Goal: Information Seeking & Learning: Learn about a topic

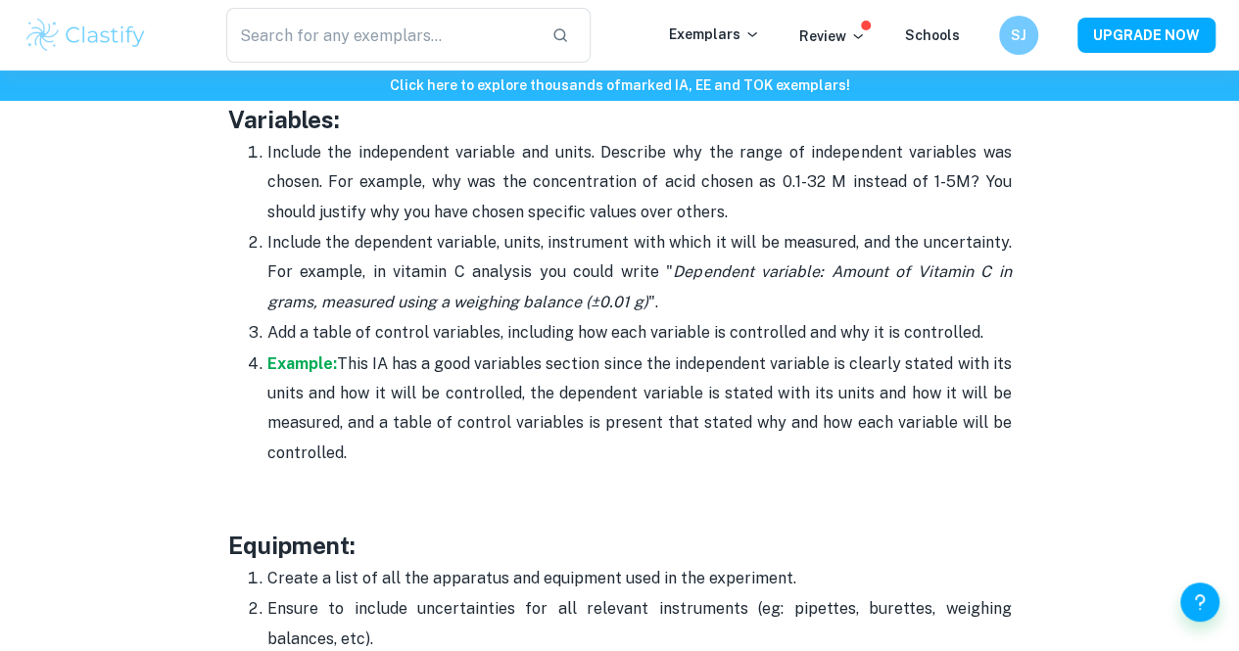
scroll to position [3309, 0]
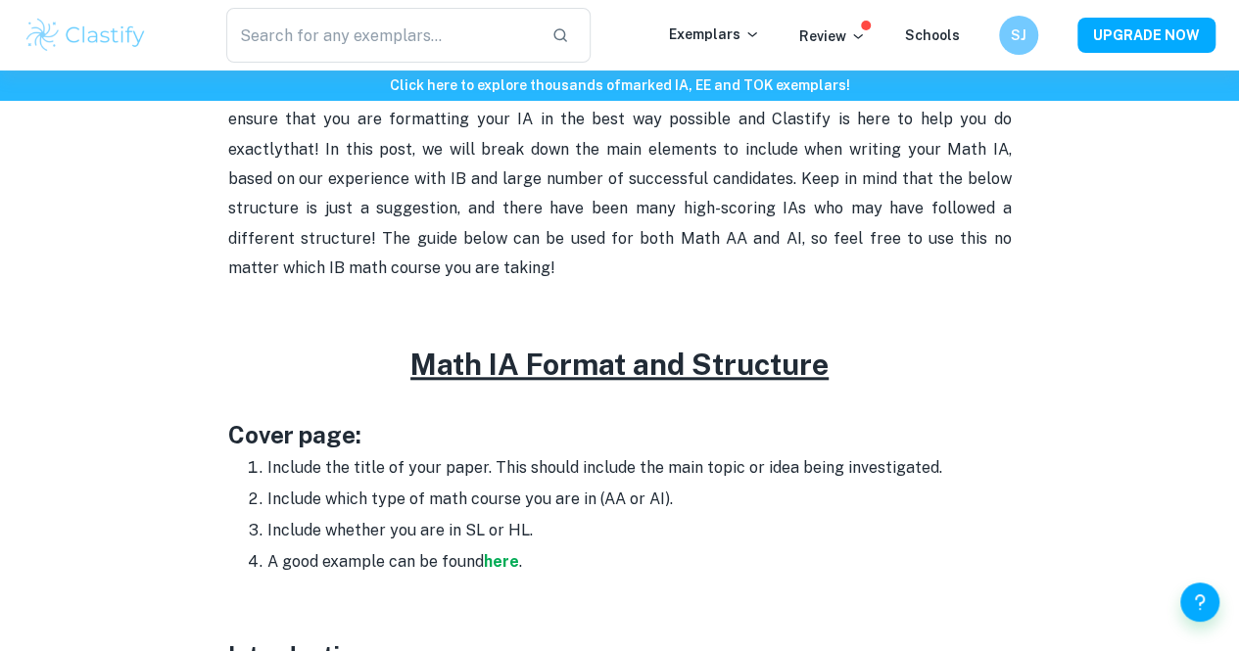
scroll to position [750, 0]
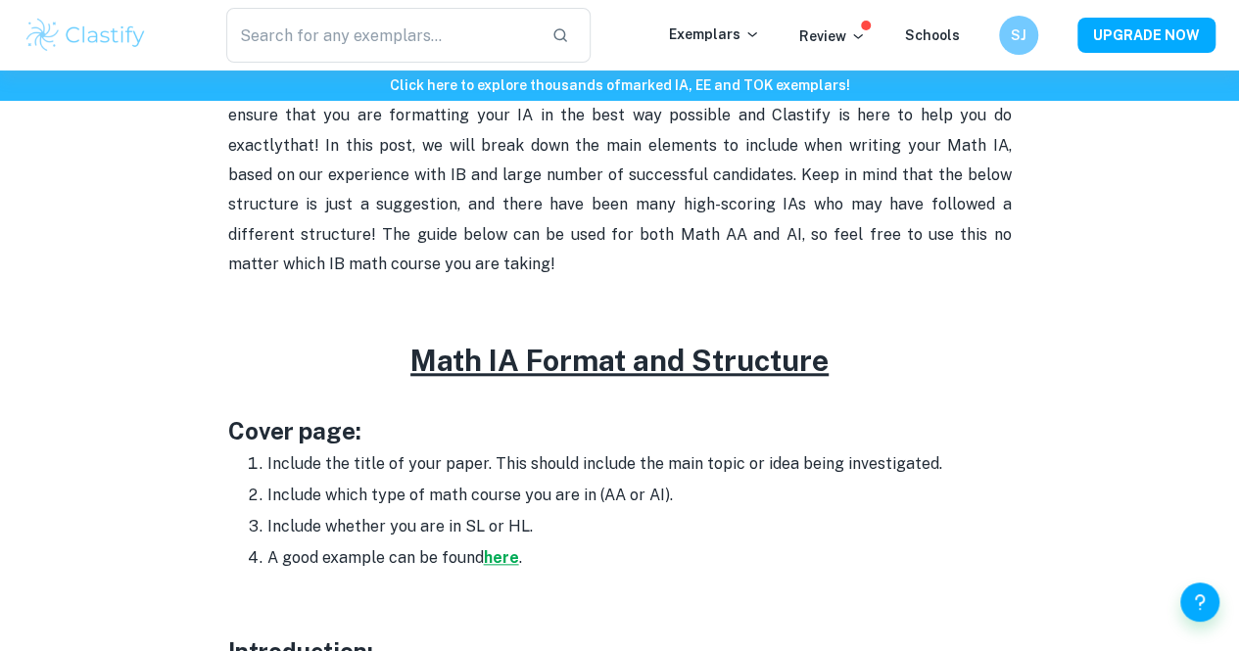
click at [495, 567] on strong "here" at bounding box center [501, 557] width 35 height 19
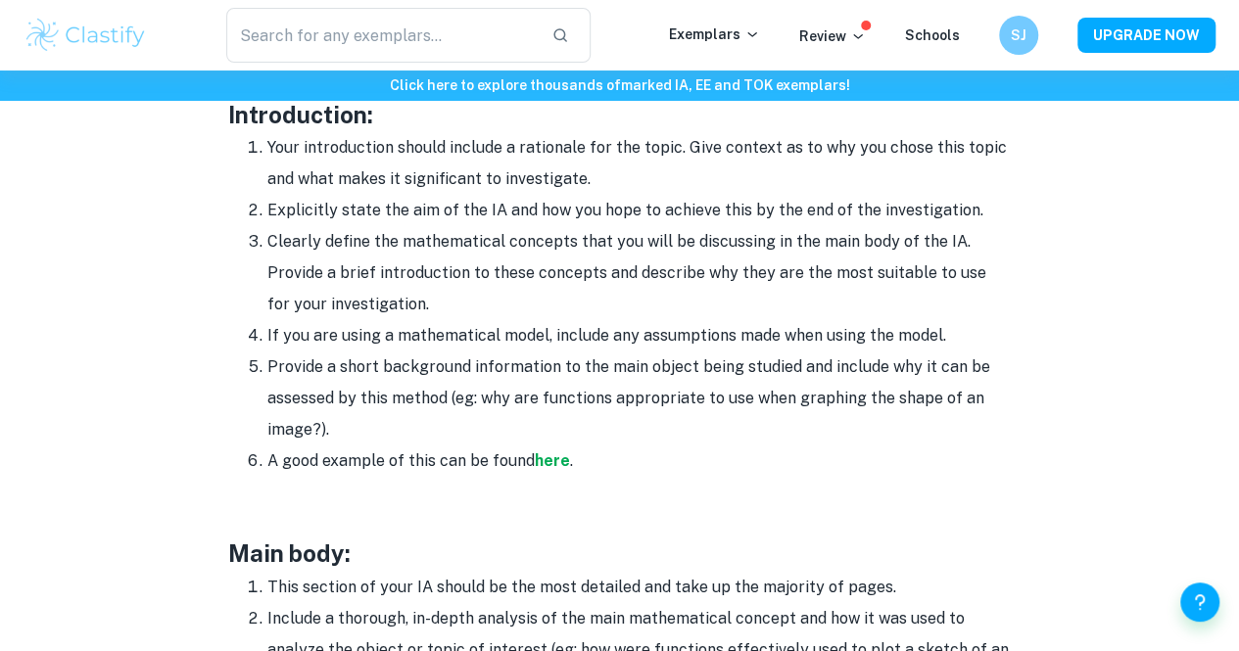
scroll to position [1289, 0]
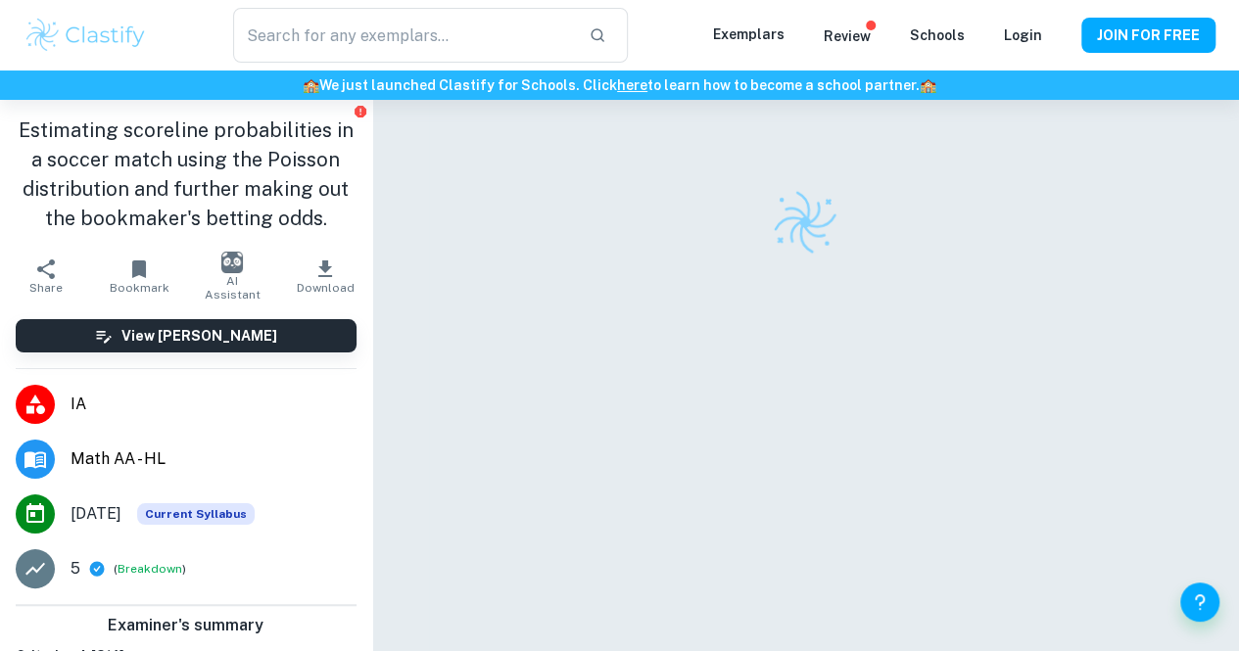
checkbox input "true"
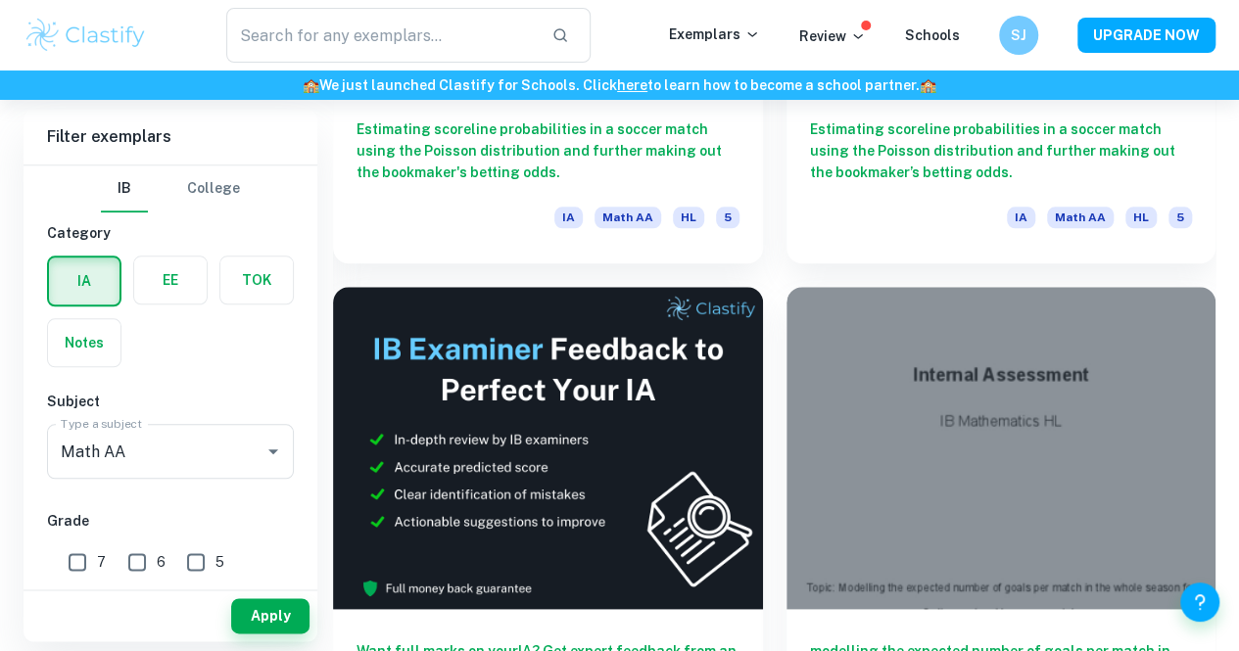
scroll to position [887, 0]
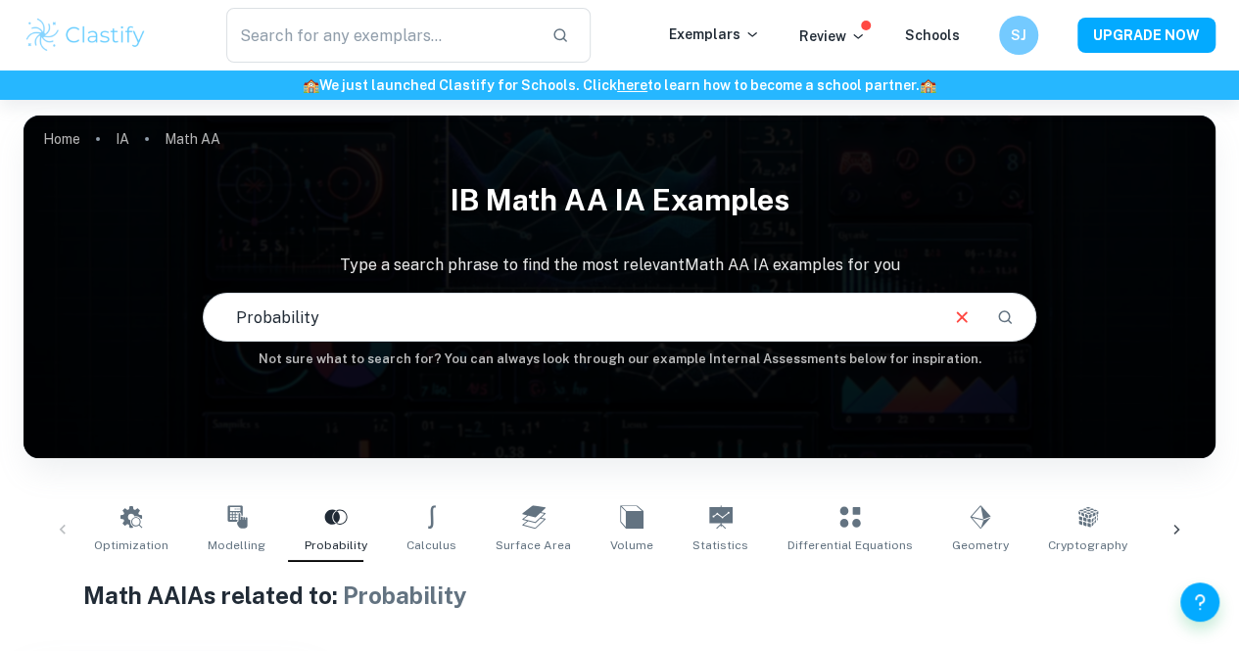
click at [593, 312] on input "Probability" at bounding box center [570, 317] width 732 height 55
type input "Poisson"
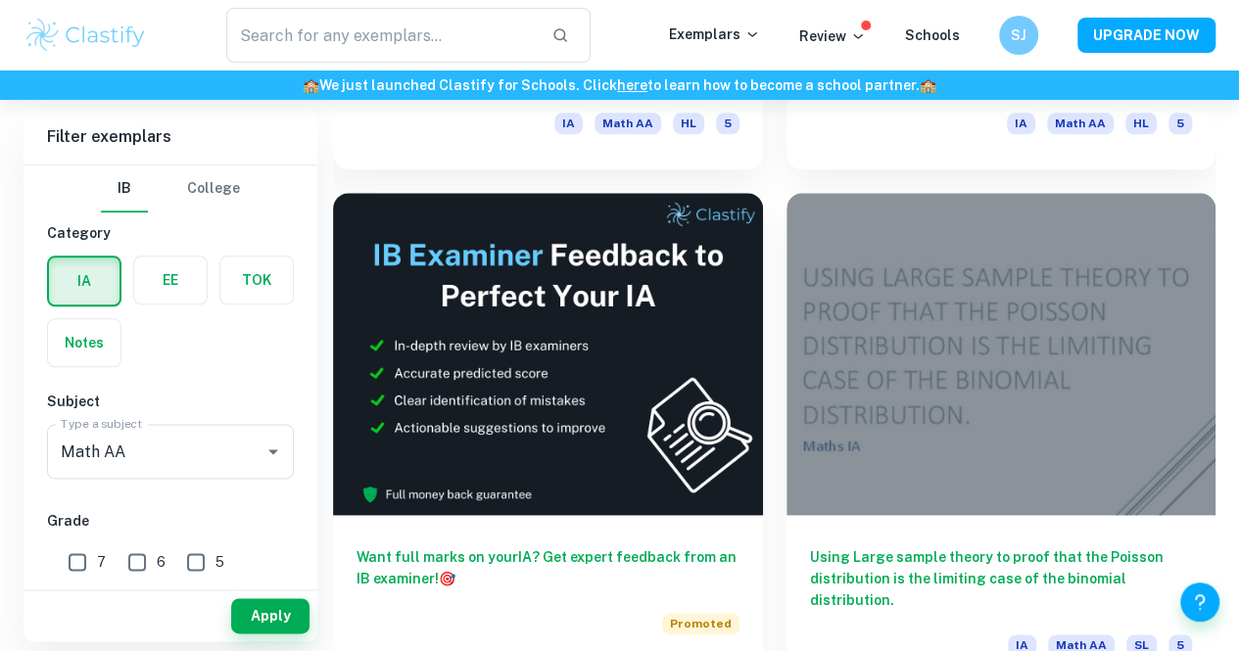
scroll to position [989, 0]
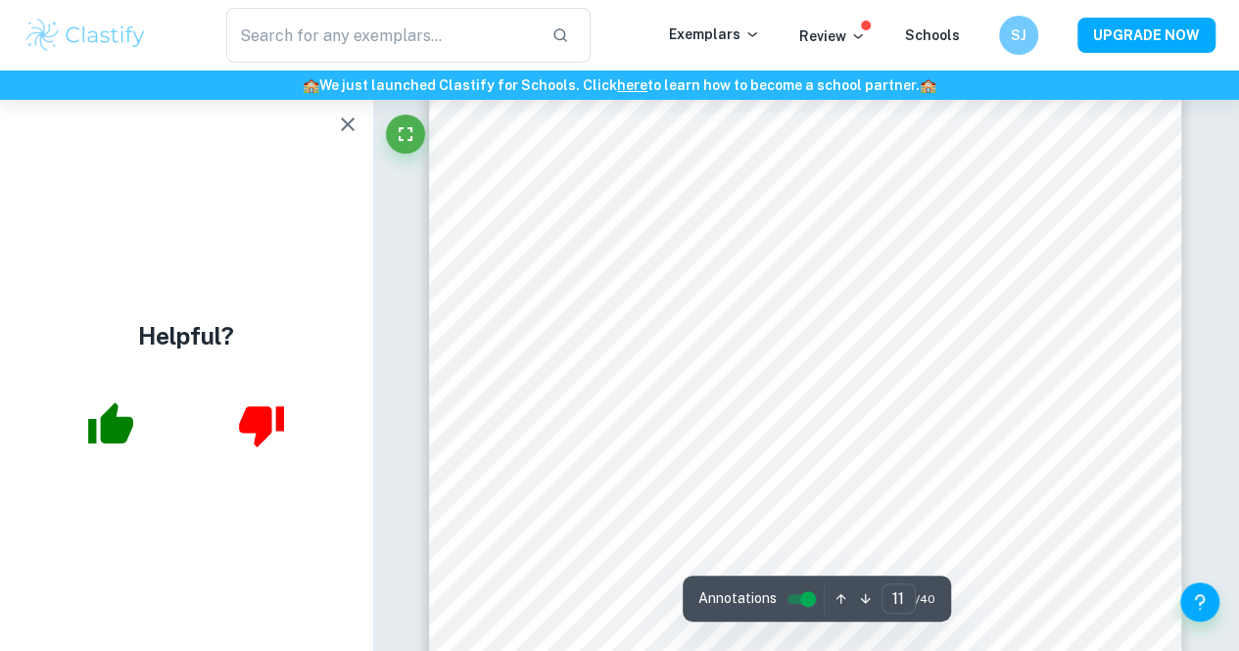
scroll to position [11251, 0]
type input "9"
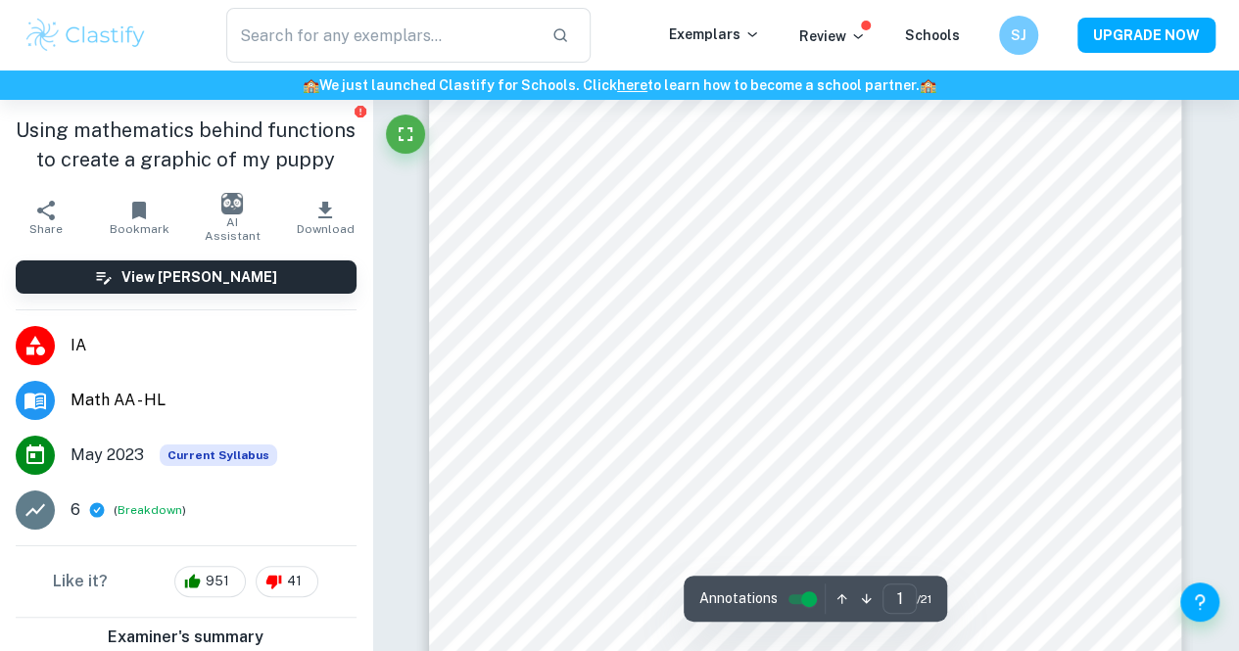
scroll to position [223, 0]
